Goal: Task Accomplishment & Management: Manage account settings

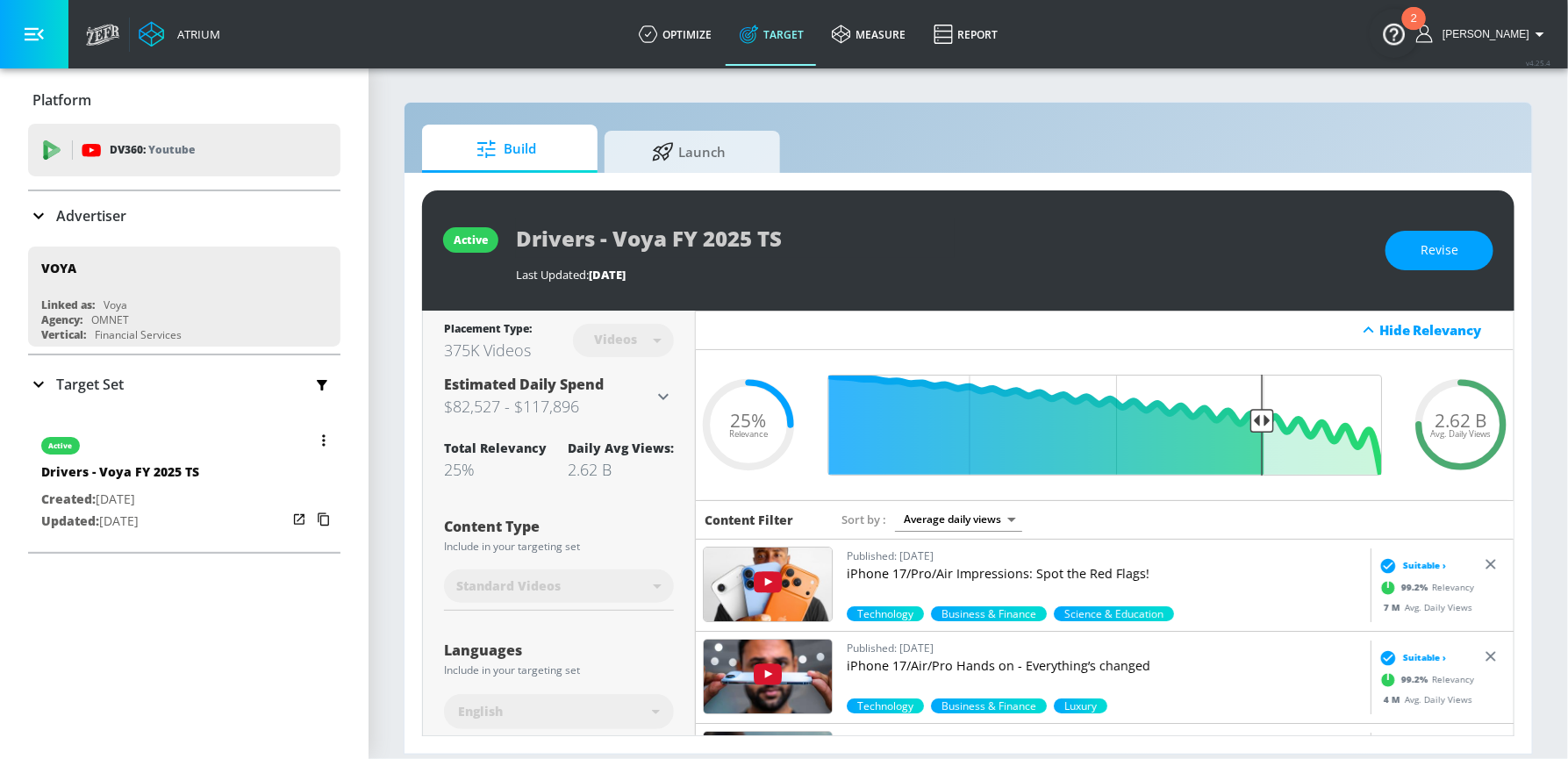
click at [324, 438] on icon "button" at bounding box center [324, 441] width 4 height 12
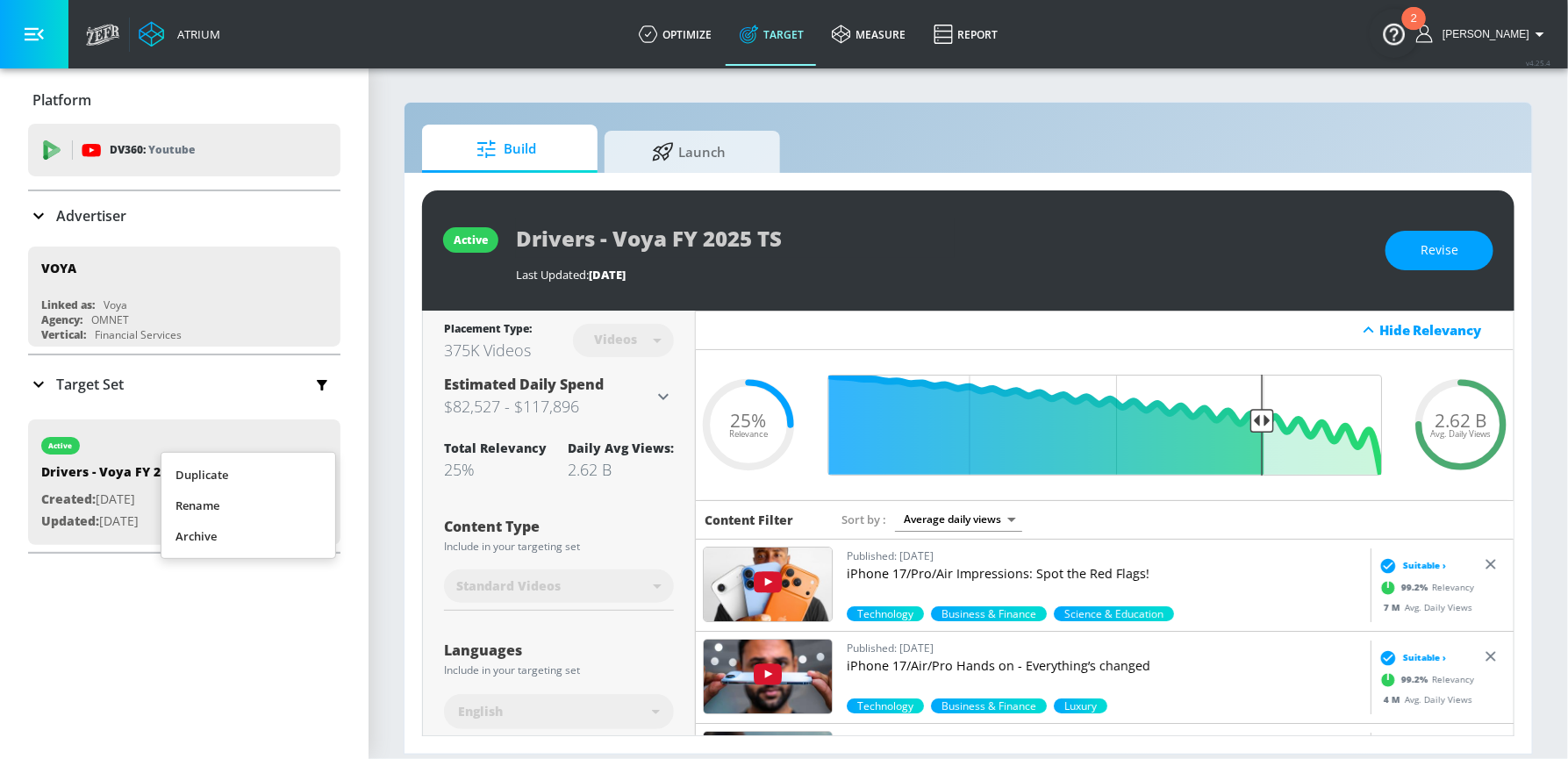
click at [220, 482] on li "Duplicate" at bounding box center [248, 475] width 174 height 31
click at [44, 377] on icon at bounding box center [39, 384] width 21 height 21
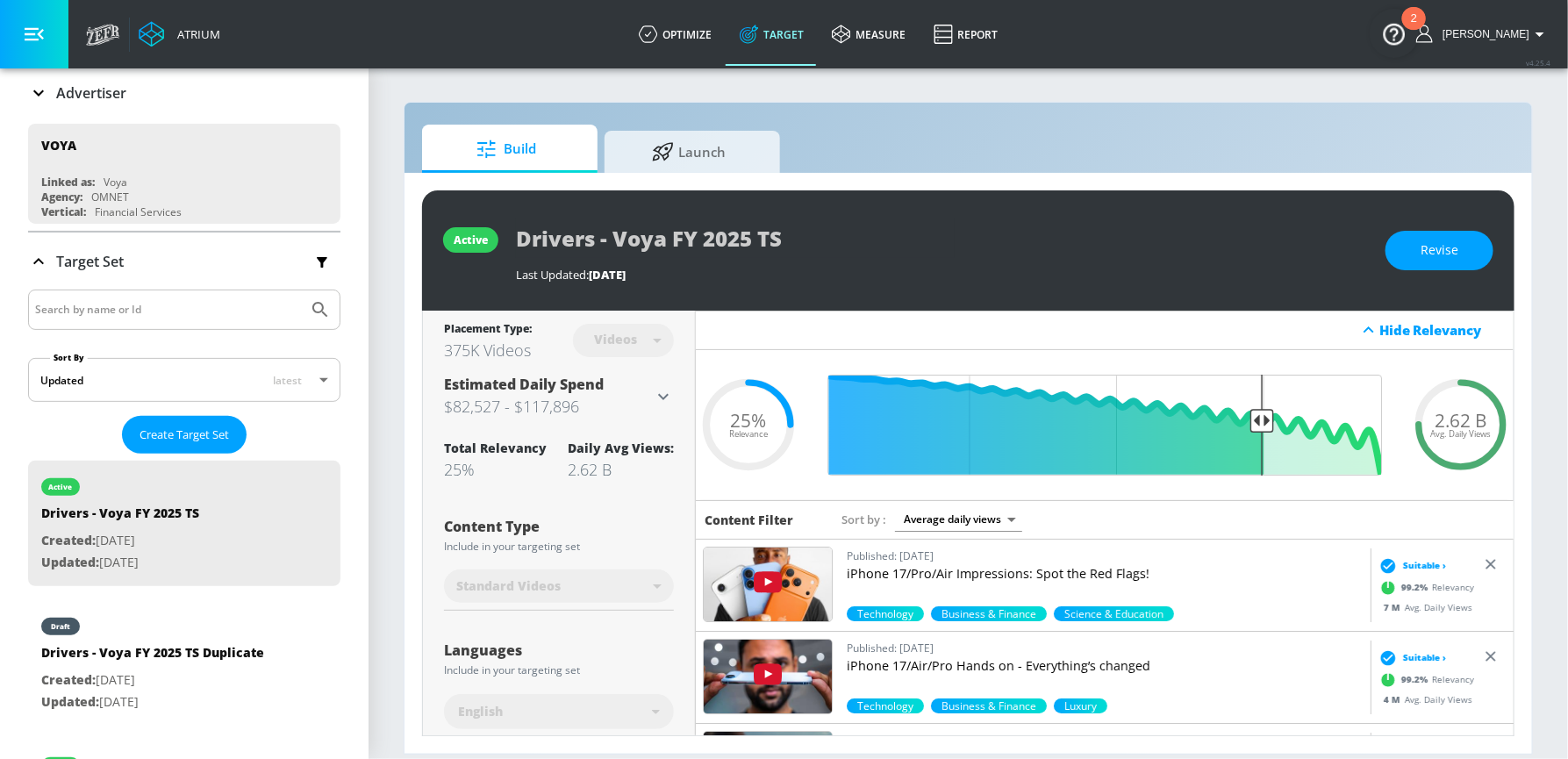
scroll to position [240, 0]
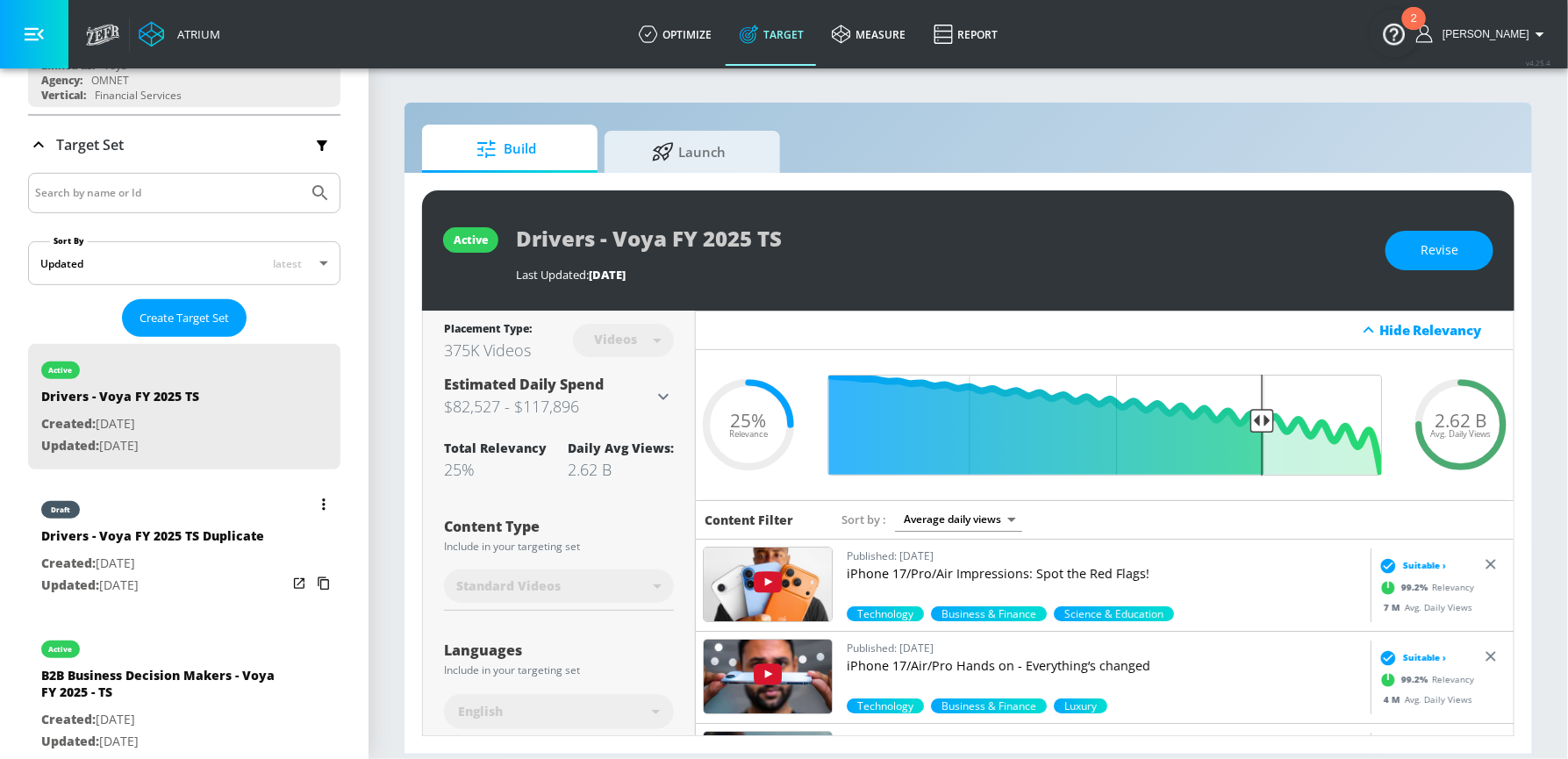
click at [165, 531] on div "Drivers - Voya FY 2025 TS Duplicate" at bounding box center [153, 540] width 223 height 26
type input "Drivers - Voya FY 2025 TS Duplicate"
type input "0.05"
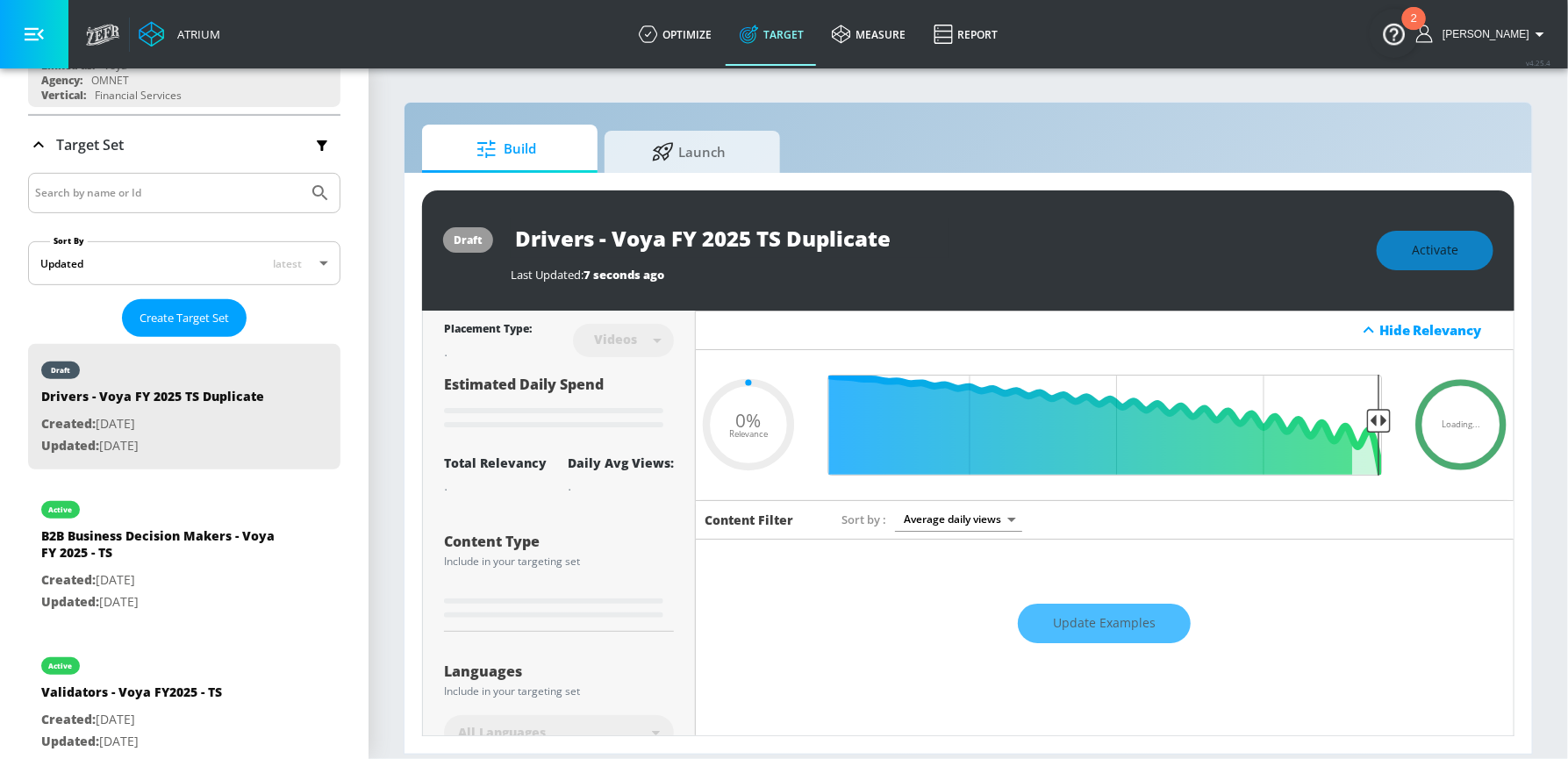
drag, startPoint x: 758, startPoint y: 240, endPoint x: 1062, endPoint y: 250, distance: 304.2
click at [1062, 250] on div "Drivers - Voya FY 2025 TS Duplicate" at bounding box center [935, 238] width 848 height 40
type input "Drivers - Voya FY 2025 C"
type input "0.05"
type input "Drivers - Voya FY 2025 CH"
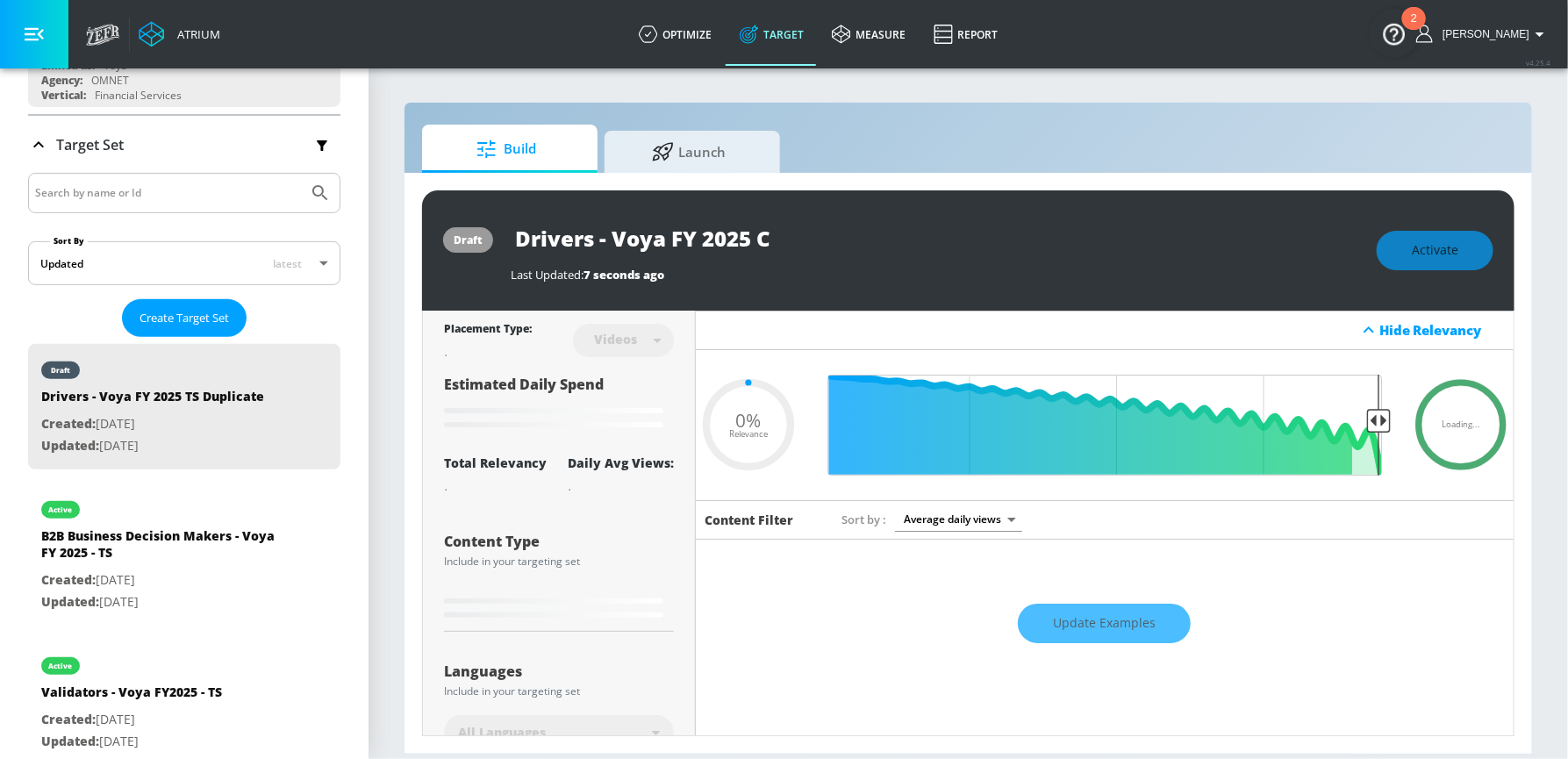
type input "0.05"
type input "Drivers - Voya FY 2025 CH"
click at [935, 237] on icon "button" at bounding box center [934, 238] width 19 height 19
type input "0.05"
type input "Drivers - Voya FY 2025 TS Duplicate"
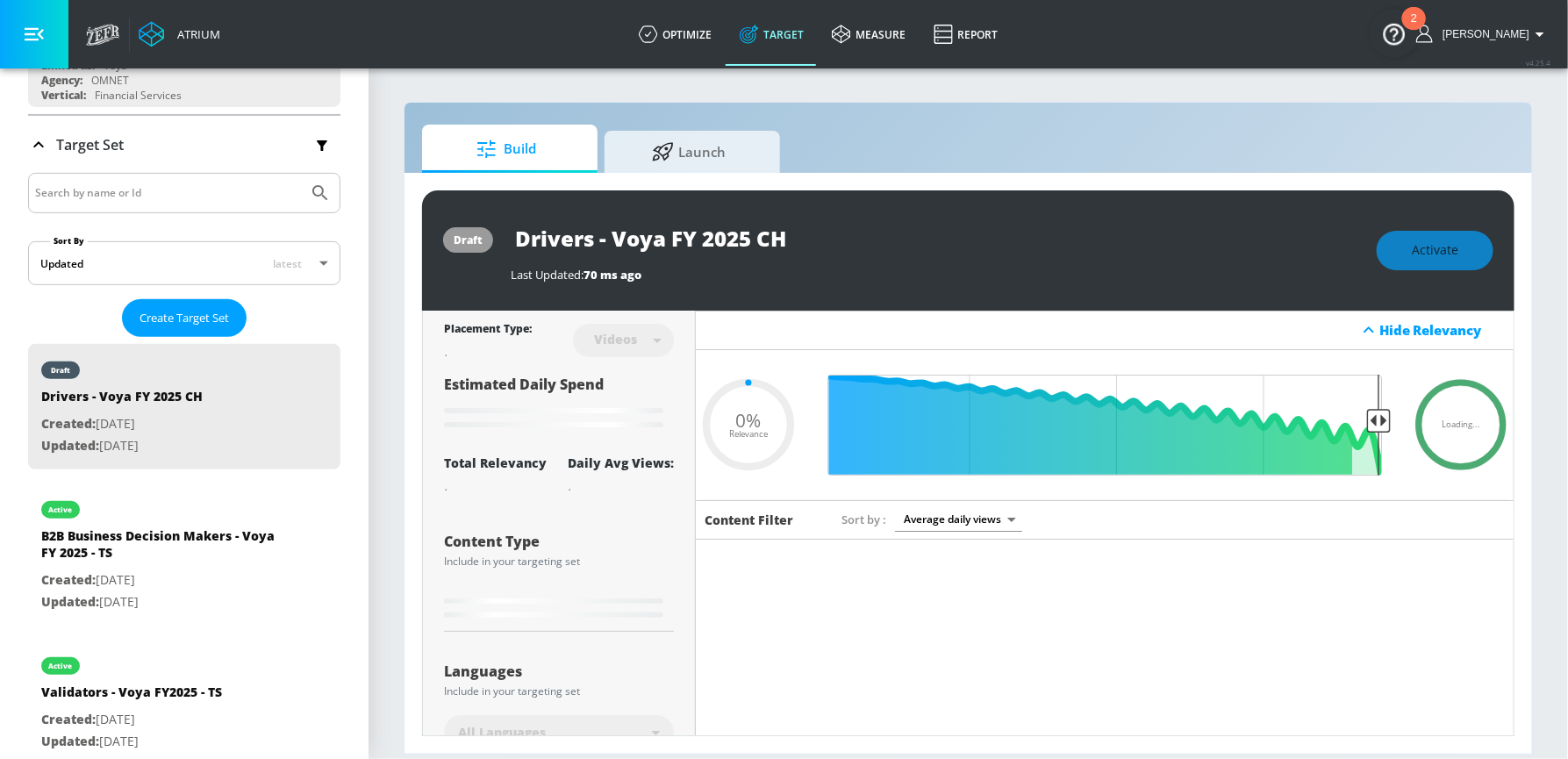
type input "0.25"
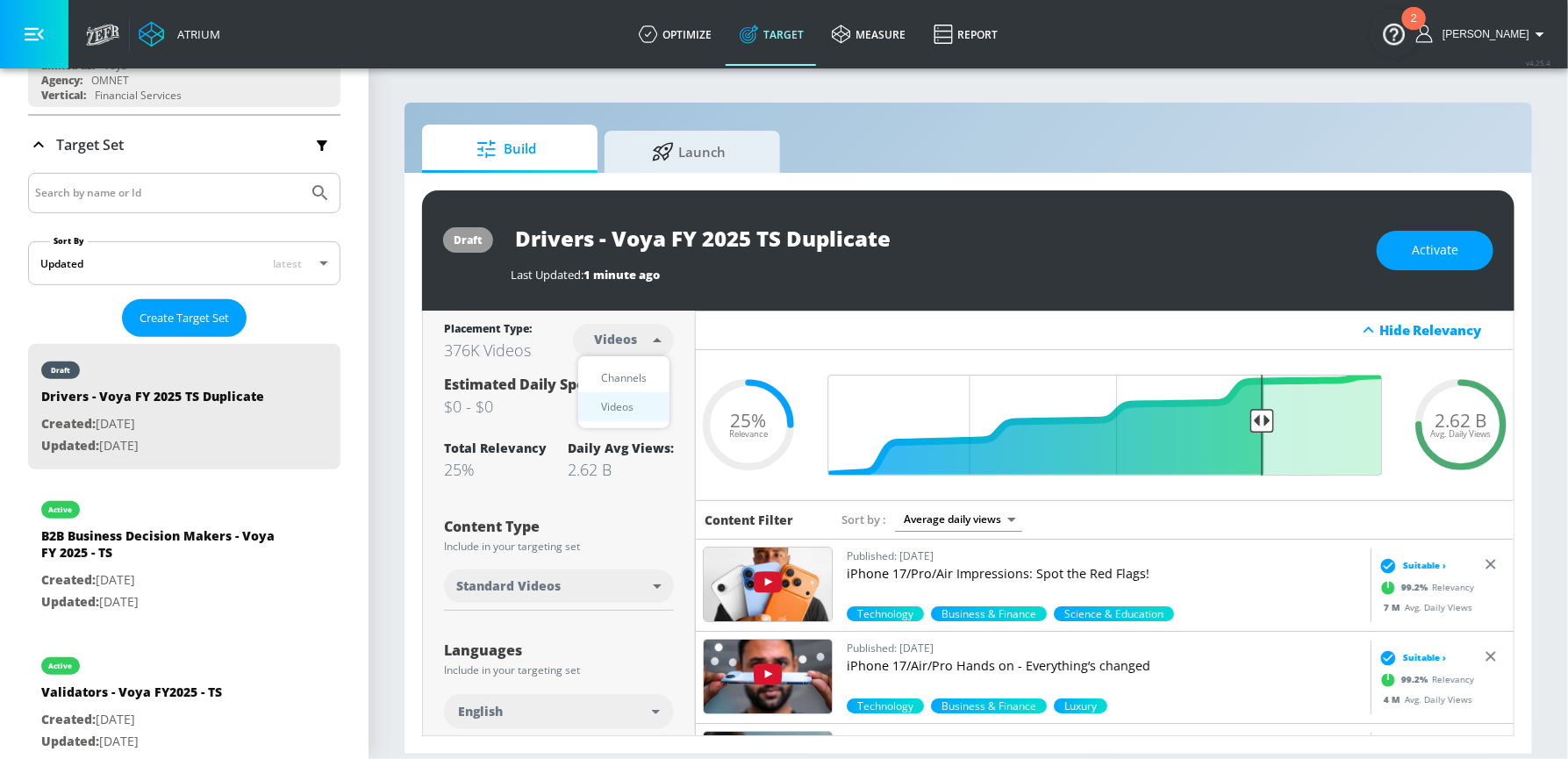
click at [648, 336] on body "Atrium optimize Target measure Report optimize Target measure Report v 4.25.4 […" at bounding box center [784, 379] width 1568 height 759
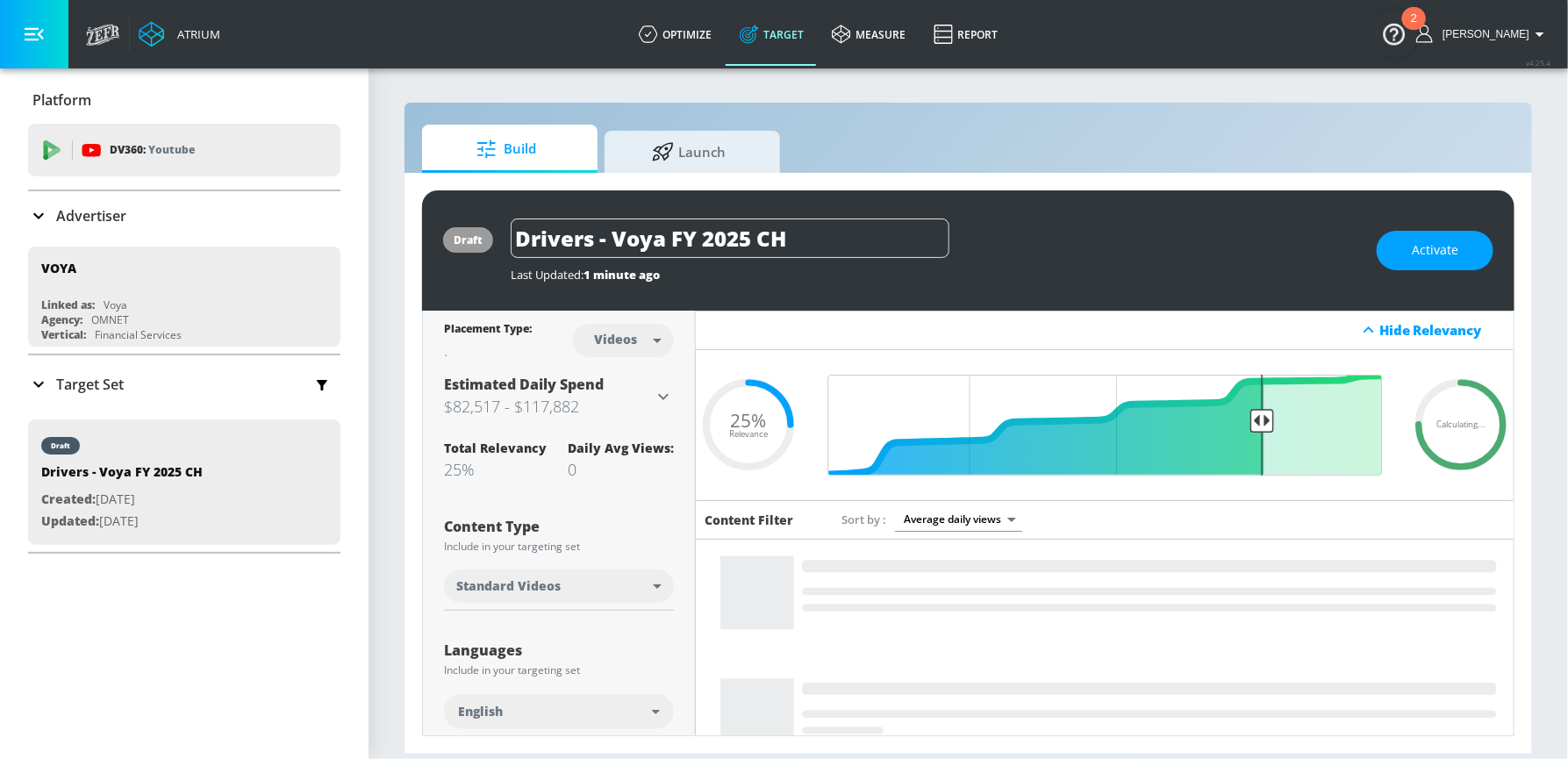
click at [649, 332] on body "Atrium optimize Target measure Report optimize Target measure Report v 4.25.4 […" at bounding box center [784, 379] width 1568 height 759
click at [637, 383] on div "Channels" at bounding box center [623, 377] width 63 height 19
type input "channels"
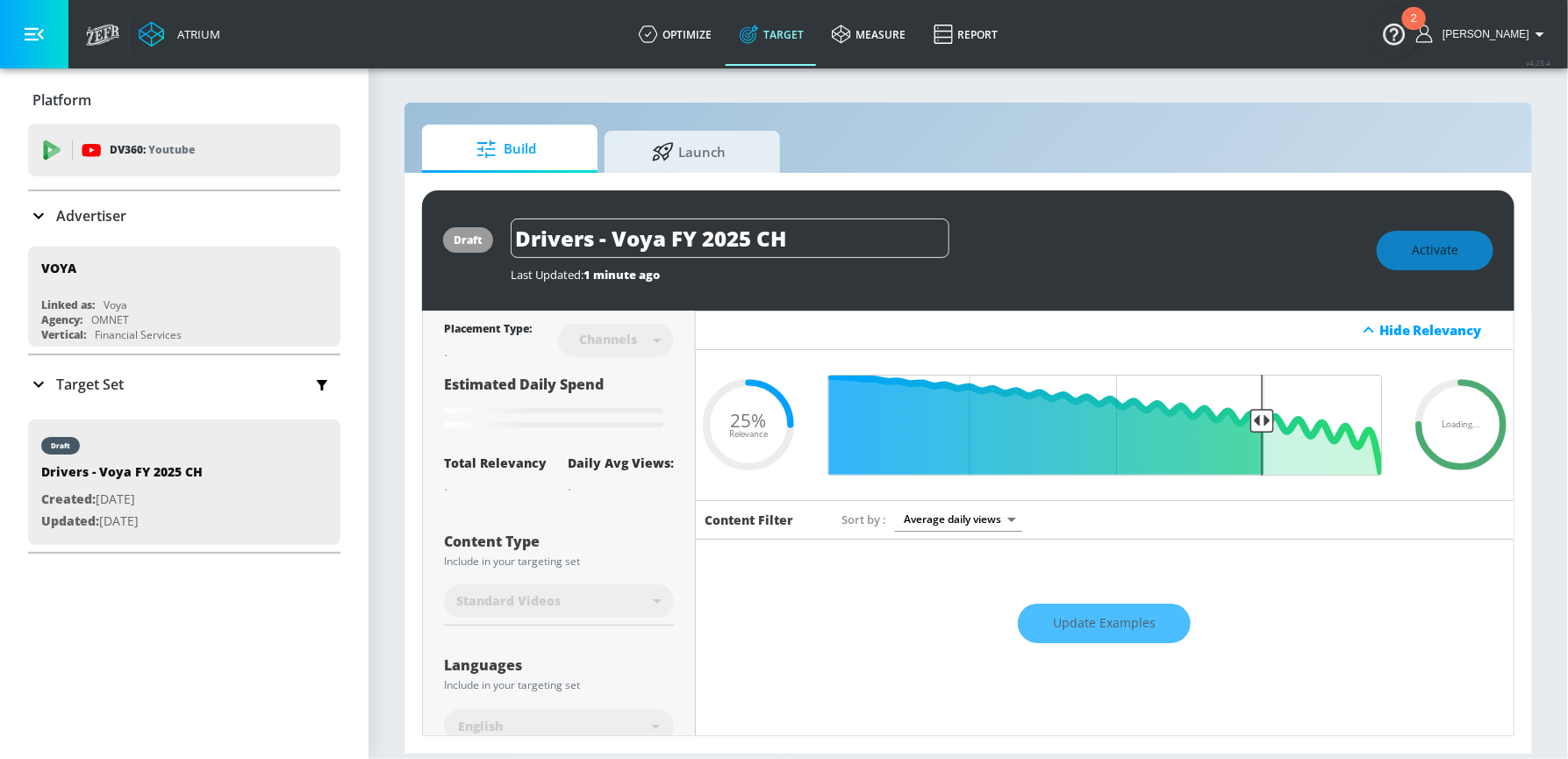
click at [1113, 616] on div "Update Examples" at bounding box center [1105, 623] width 818 height 61
click at [846, 239] on input "Drivers - Voya FY 2025 CH" at bounding box center [730, 238] width 439 height 40
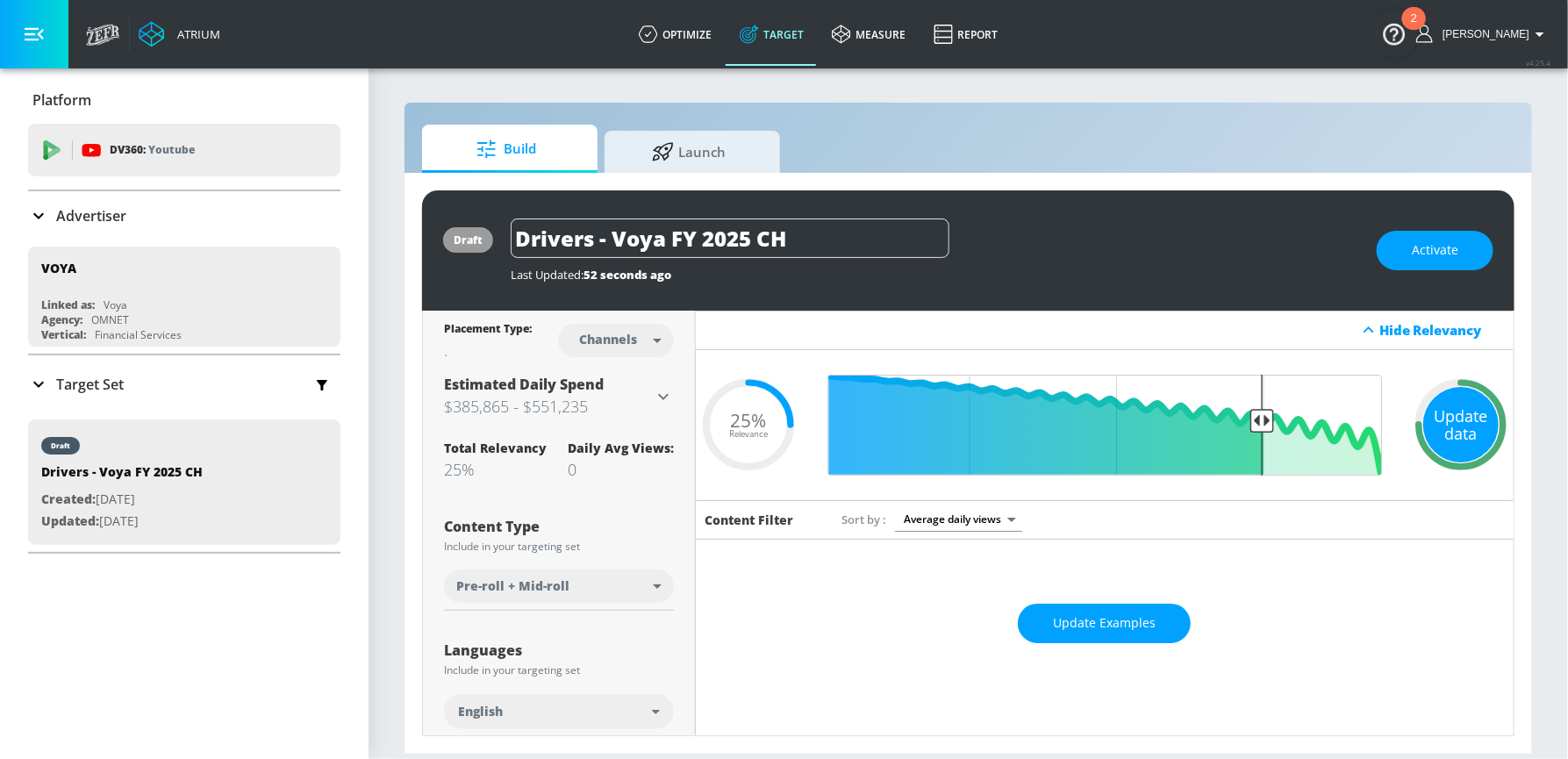
click at [1452, 417] on div "Update data" at bounding box center [1461, 424] width 75 height 75
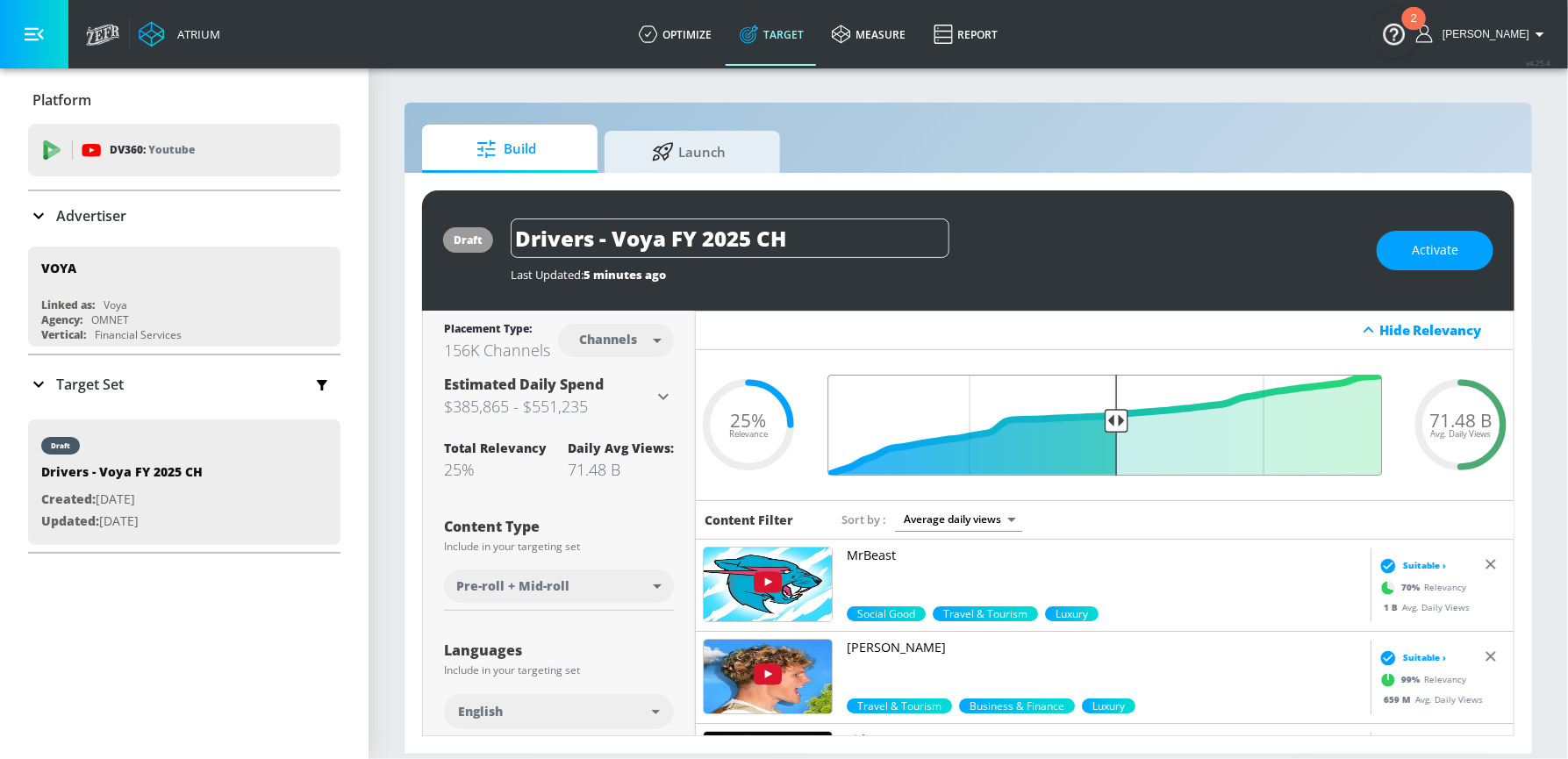
drag, startPoint x: 1263, startPoint y: 426, endPoint x: 1118, endPoint y: 427, distance: 145.0
click at [1118, 427] on input "Final Threshold" at bounding box center [1105, 425] width 572 height 101
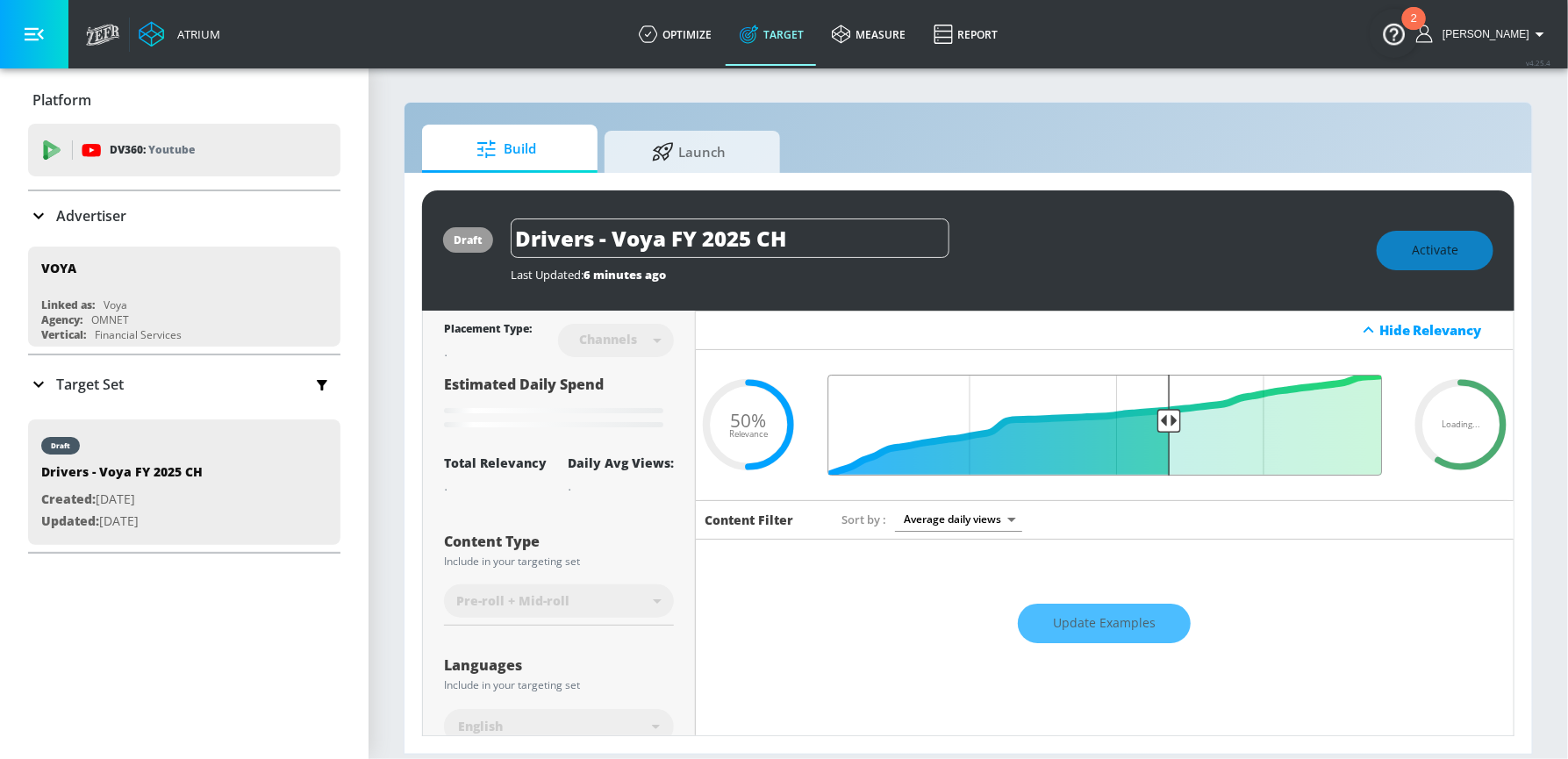
drag, startPoint x: 1119, startPoint y: 418, endPoint x: 1167, endPoint y: 418, distance: 48.0
click at [1167, 418] on input "Final Threshold" at bounding box center [1105, 425] width 572 height 101
click at [1173, 418] on input "Final Threshold" at bounding box center [1105, 425] width 572 height 101
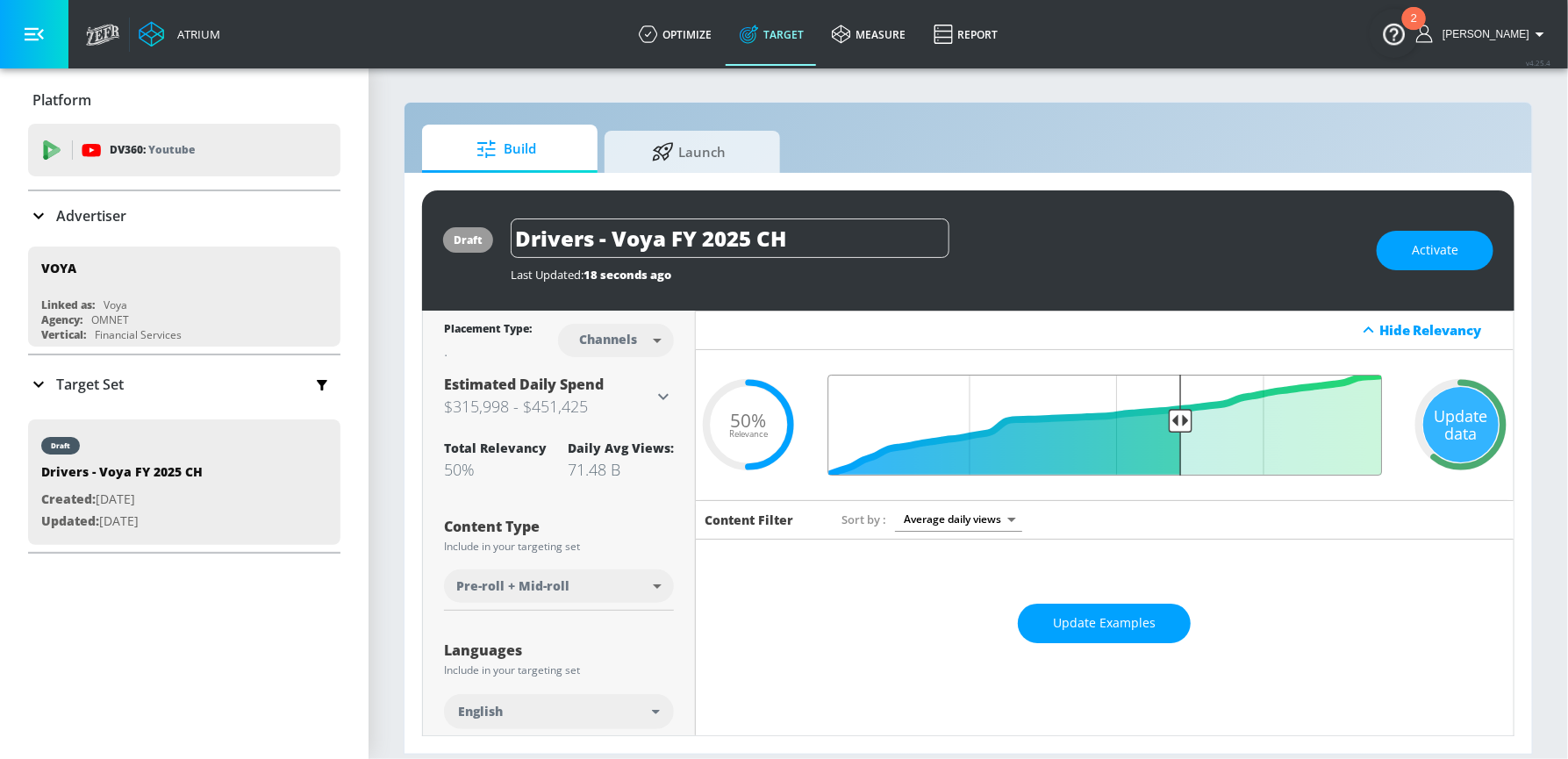
drag, startPoint x: 1114, startPoint y: 415, endPoint x: 1182, endPoint y: 415, distance: 68.0
click at [1182, 415] on input "Final Threshold" at bounding box center [1105, 425] width 572 height 101
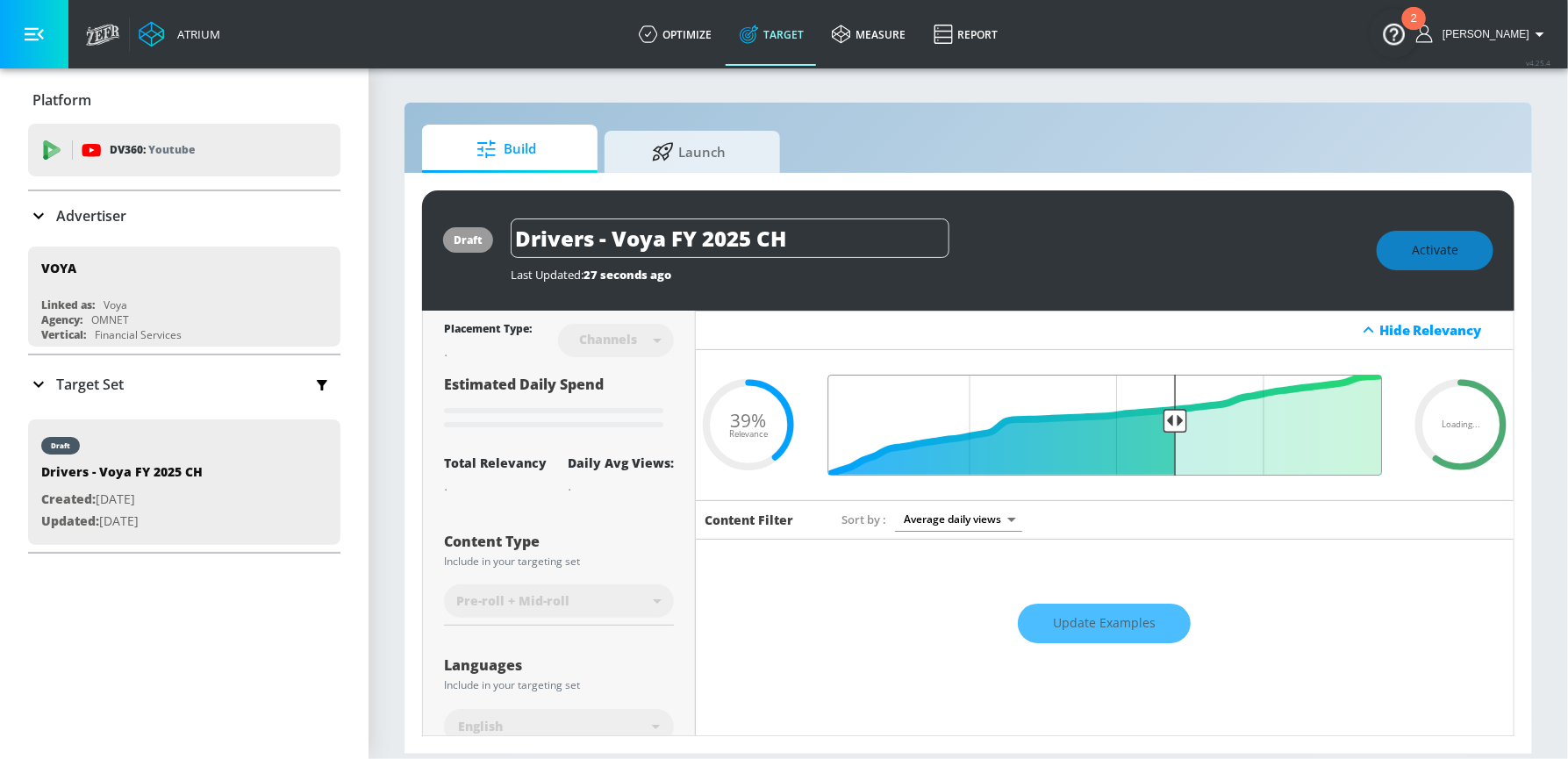
click at [1176, 415] on input "Final Threshold" at bounding box center [1105, 425] width 572 height 101
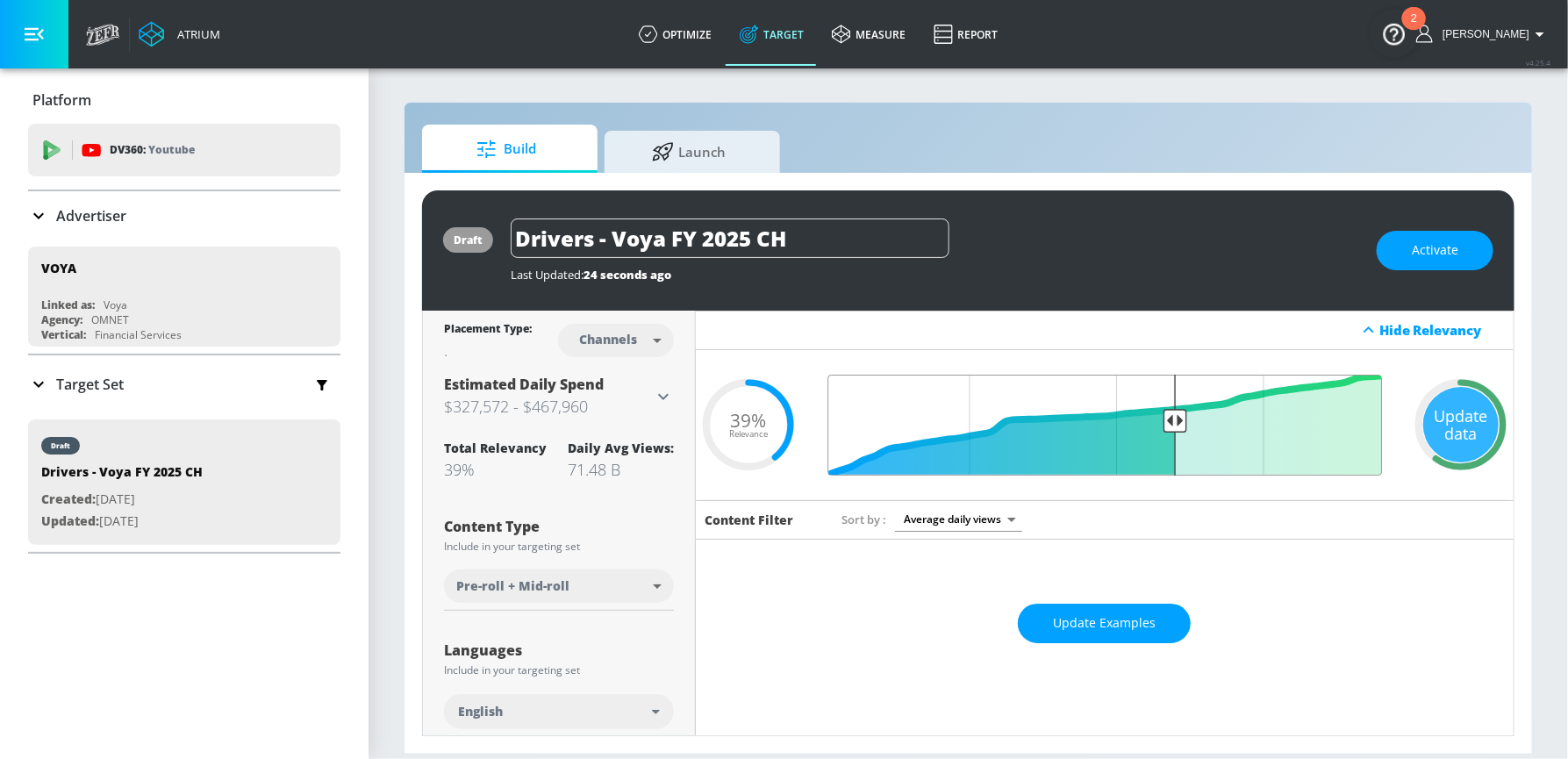
type input "0.4"
click at [1177, 419] on input "Final Threshold" at bounding box center [1105, 425] width 572 height 101
click at [1136, 621] on span "Update Examples" at bounding box center [1104, 623] width 103 height 22
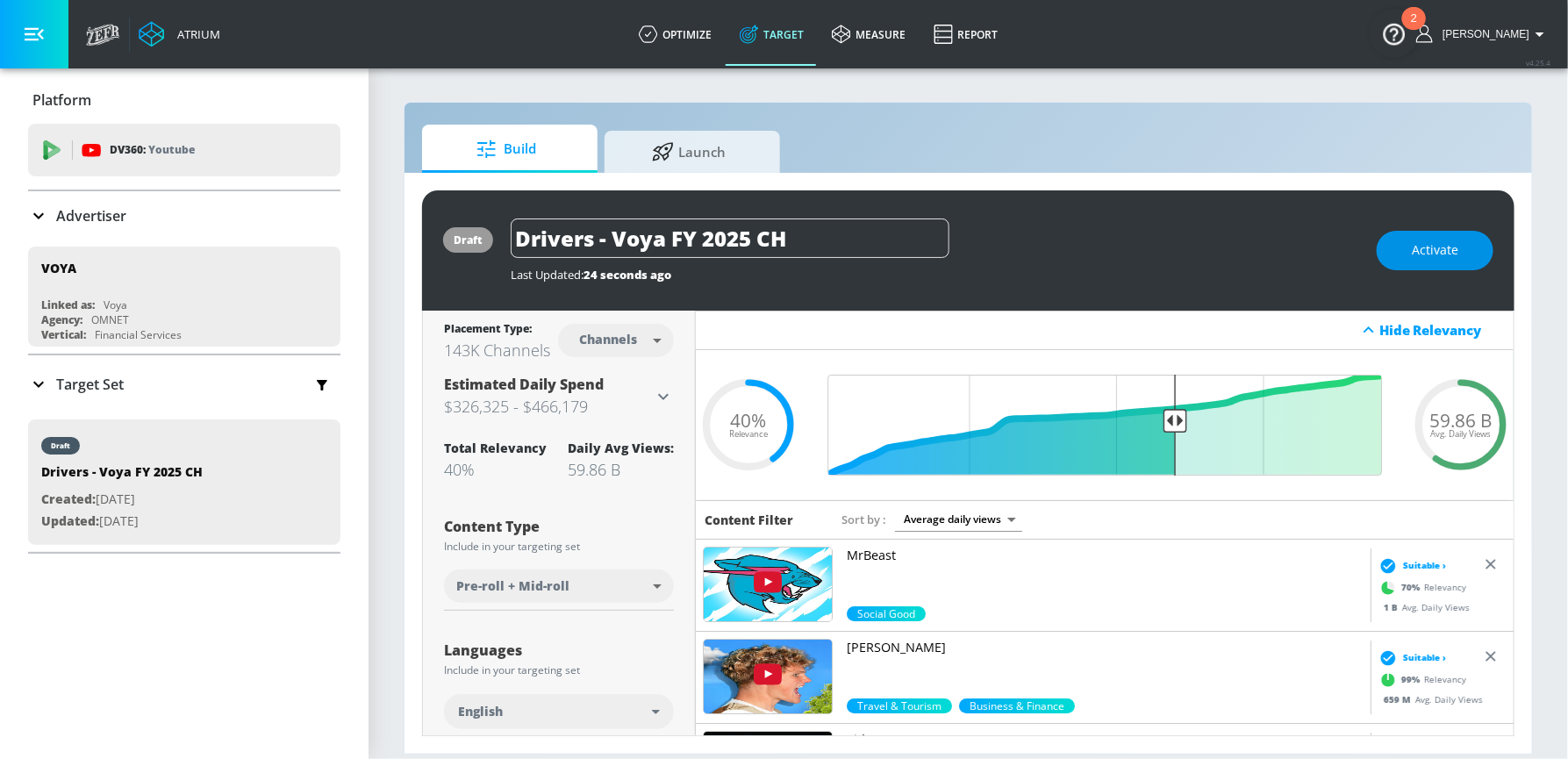
click at [1441, 250] on span "Activate" at bounding box center [1435, 251] width 47 height 22
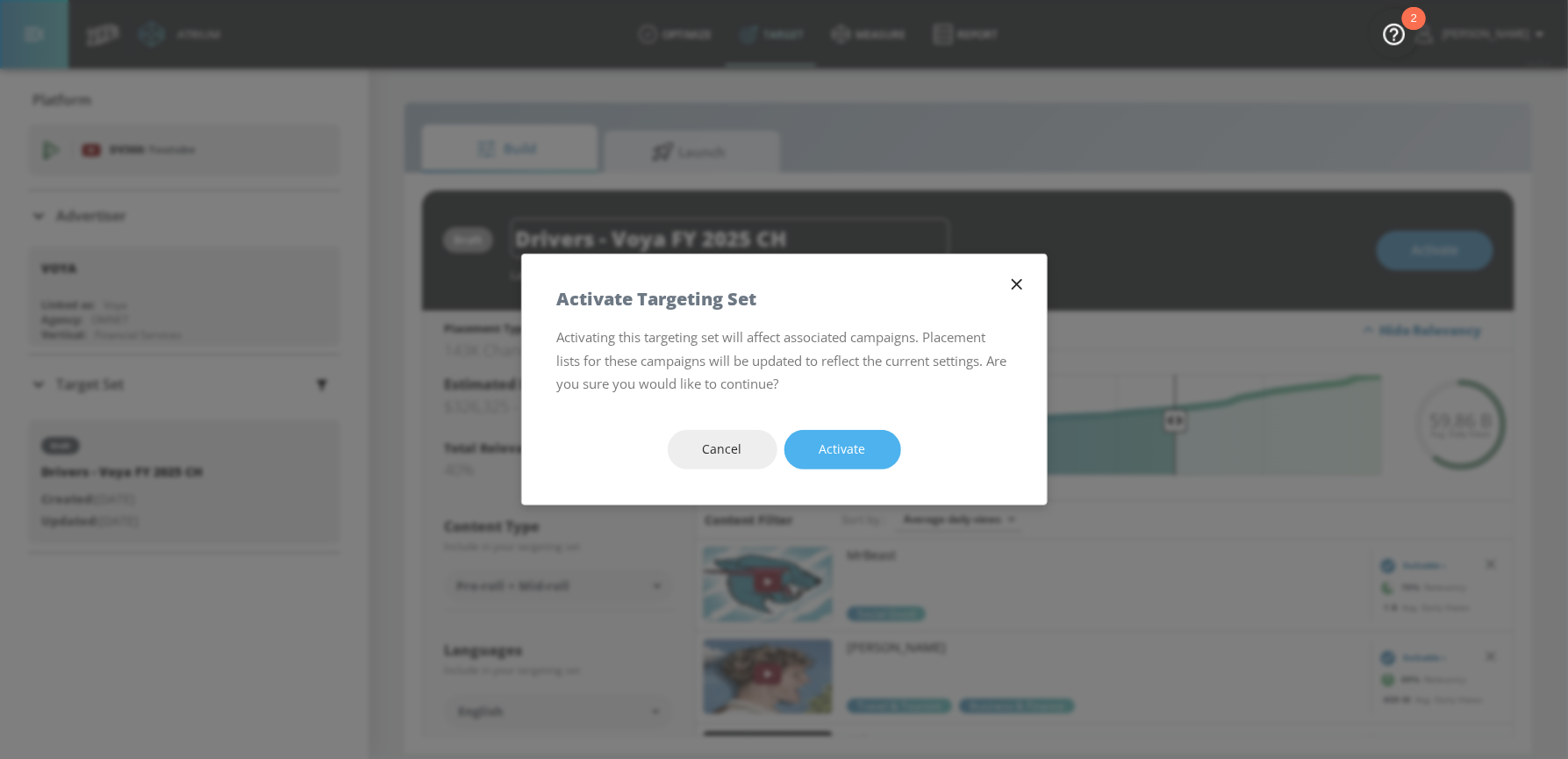
click at [851, 459] on span "Activate" at bounding box center [843, 450] width 47 height 22
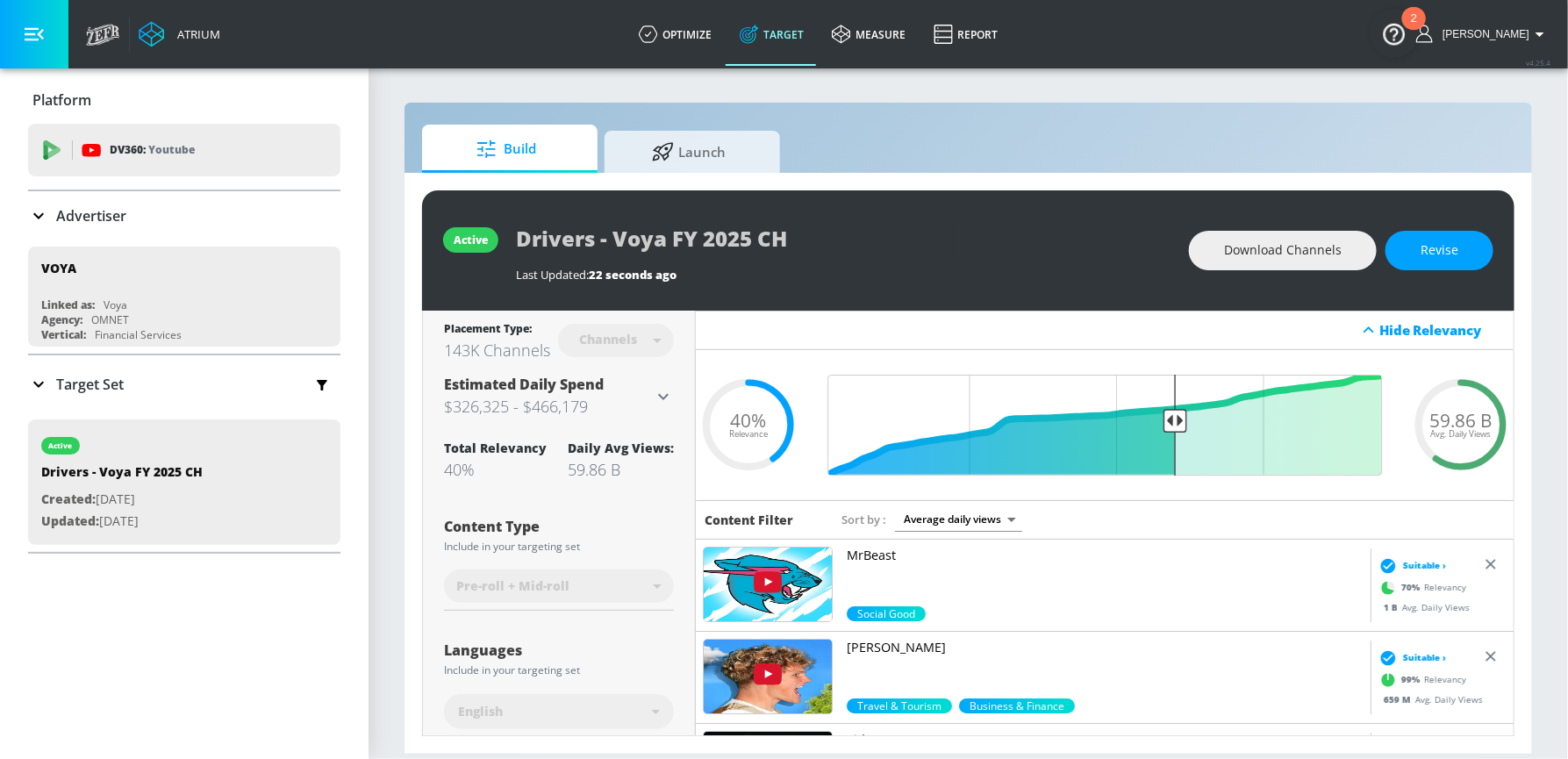
click at [504, 236] on div "active Drivers - Voya FY 2025 CH Last Updated: 22 seconds ago Download Channels…" at bounding box center [969, 251] width 1093 height 120
drag, startPoint x: 1495, startPoint y: 415, endPoint x: 1433, endPoint y: 415, distance: 62.0
click at [1433, 415] on div "59.86 B Avg. Daily Views" at bounding box center [1461, 425] width 105 height 27
copy span "59.86 B"
click at [42, 204] on div "Advertiser" at bounding box center [184, 216] width 313 height 50
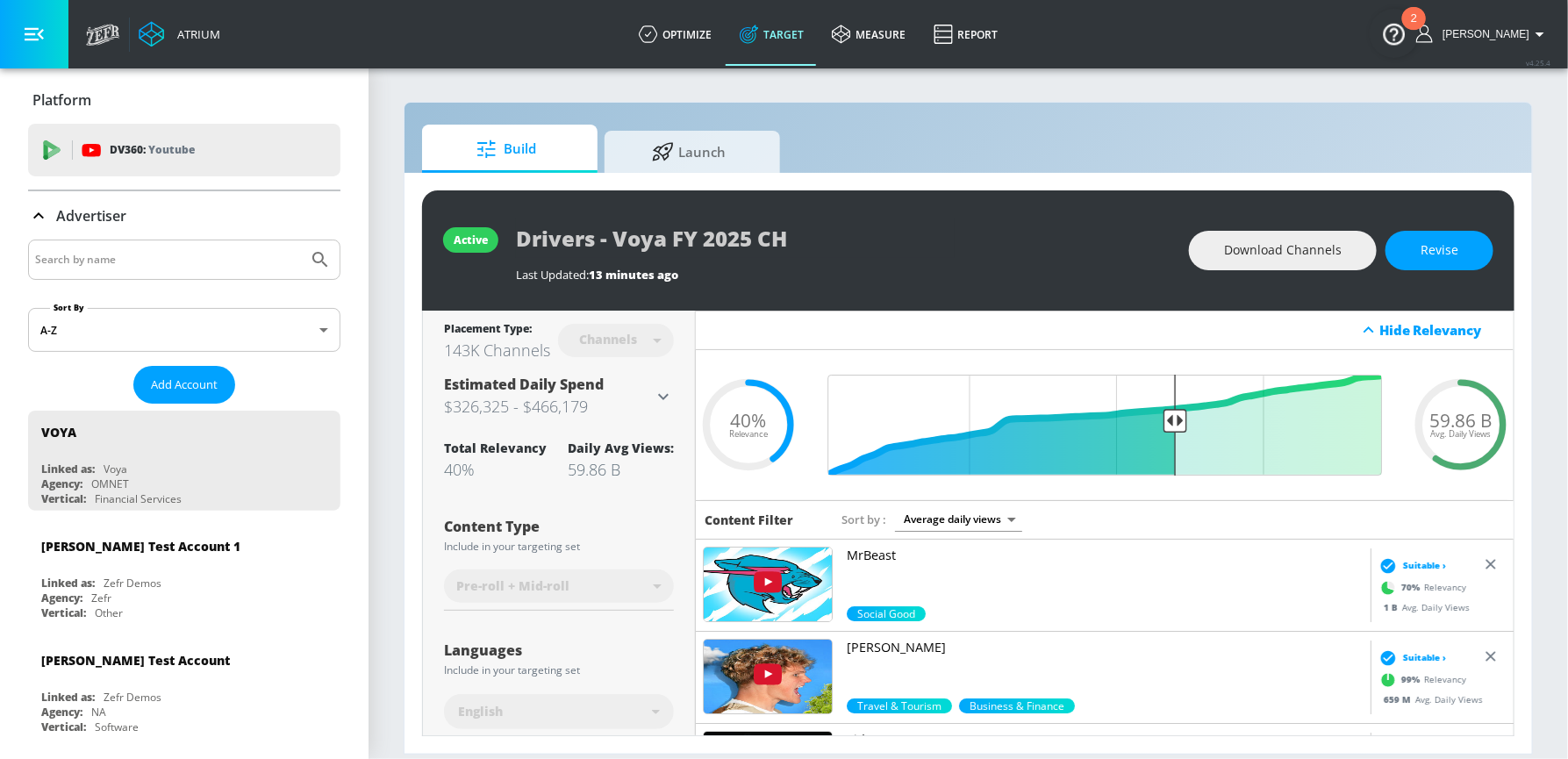
click at [136, 259] on input "Search by name" at bounding box center [168, 260] width 266 height 23
type input "braeburn"
click at [301, 241] on button "Submit Search" at bounding box center [321, 260] width 39 height 39
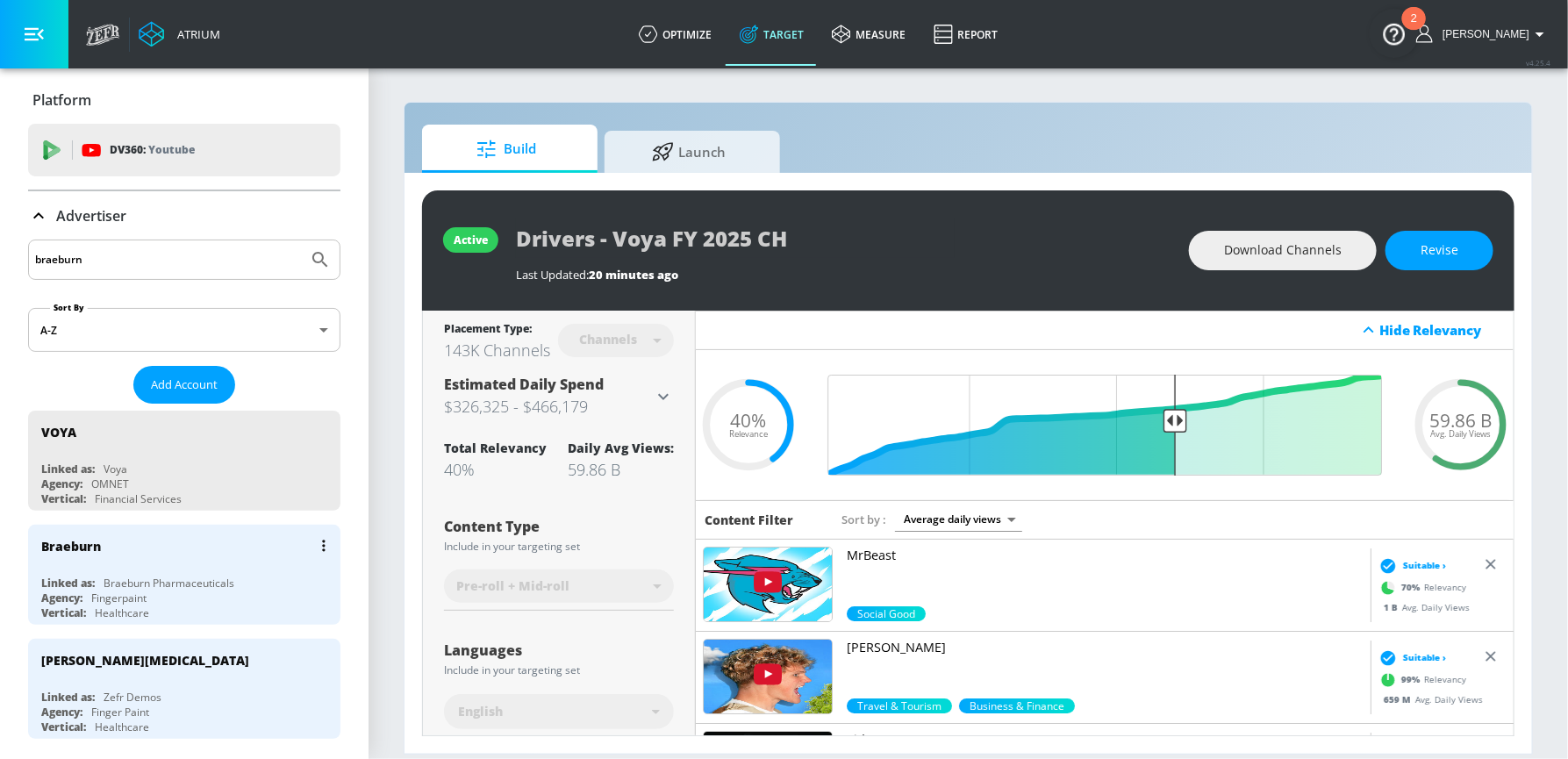
click at [121, 571] on div "Braeburn Linked as: Braeburn Pharmaceuticals Agency: Fingerpaint Vertical: Heal…" at bounding box center [184, 575] width 313 height 100
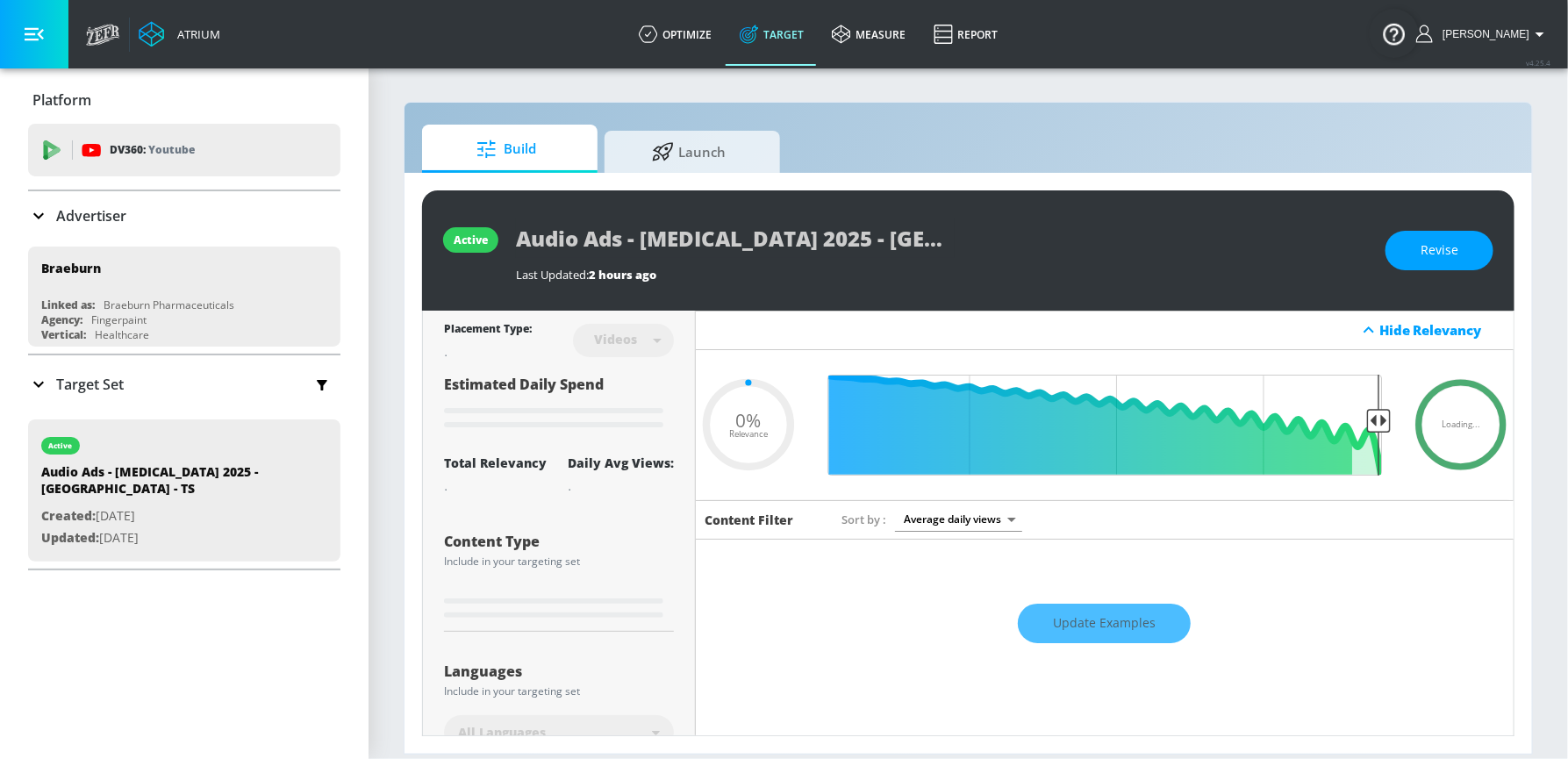
type input "0.05"
click at [705, 36] on link "optimize" at bounding box center [676, 34] width 101 height 63
